Goal: Transaction & Acquisition: Purchase product/service

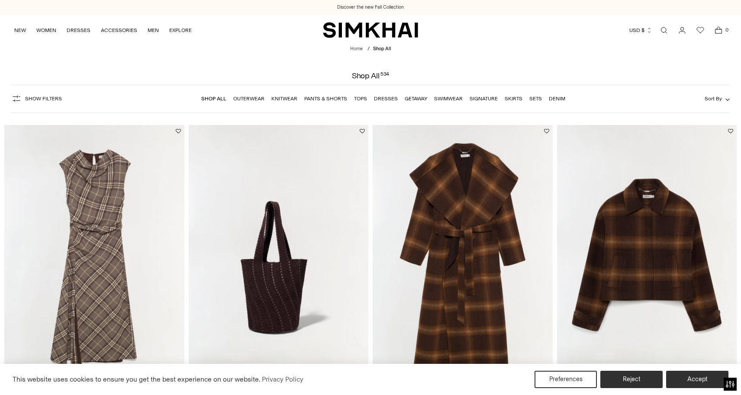
click at [256, 98] on link "Outerwear" at bounding box center [248, 99] width 31 height 6
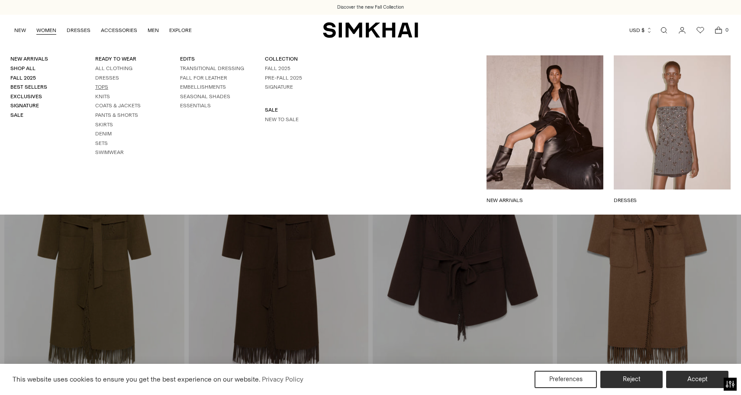
click at [102, 85] on link "Tops" at bounding box center [101, 87] width 13 height 6
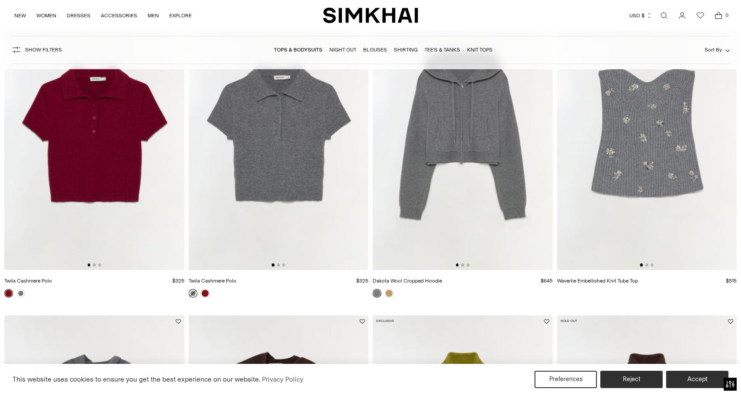
scroll to position [1071, 0]
click at [107, 162] on img at bounding box center [94, 135] width 180 height 270
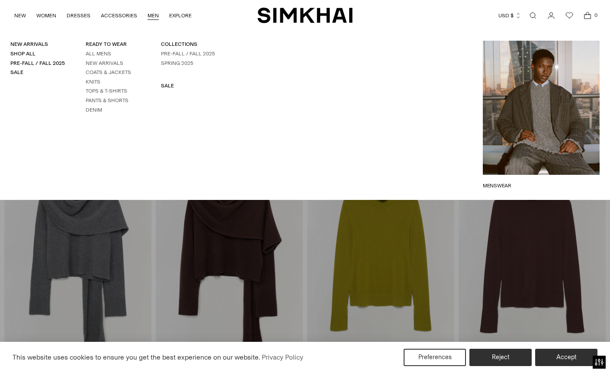
scroll to position [1041, 0]
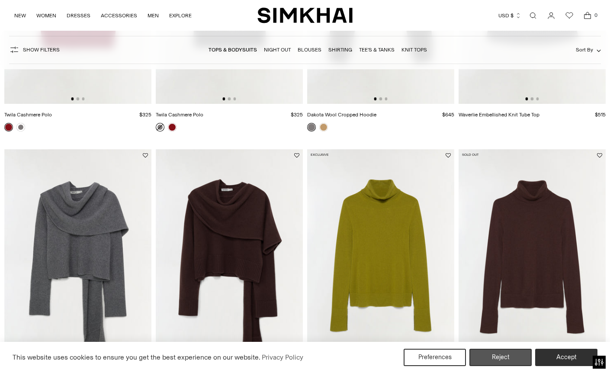
click at [504, 361] on button "Reject" at bounding box center [501, 357] width 62 height 17
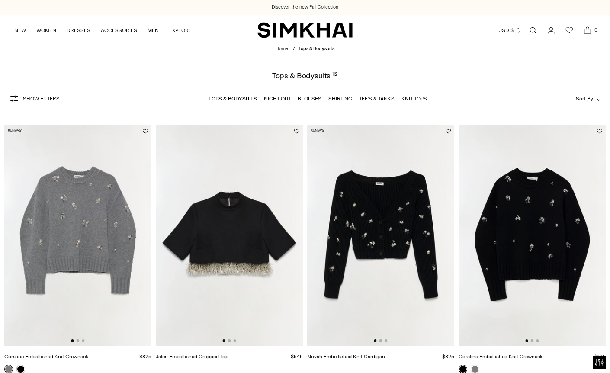
scroll to position [0, 0]
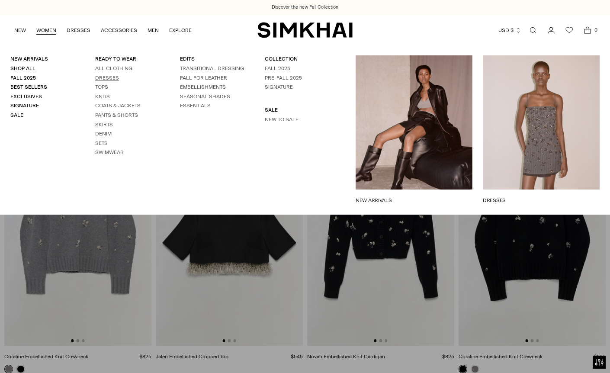
click at [104, 76] on link "Dresses" at bounding box center [107, 78] width 24 height 6
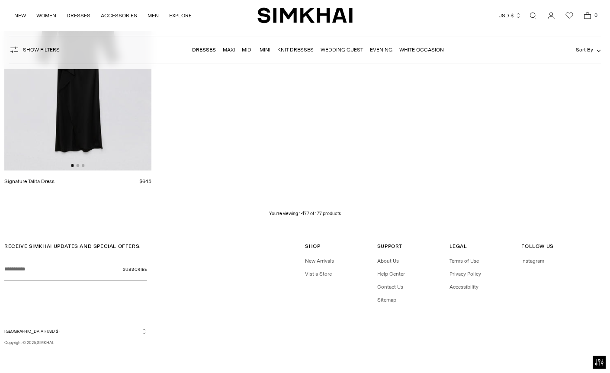
scroll to position [11873, 0]
